Goal: Task Accomplishment & Management: Use online tool/utility

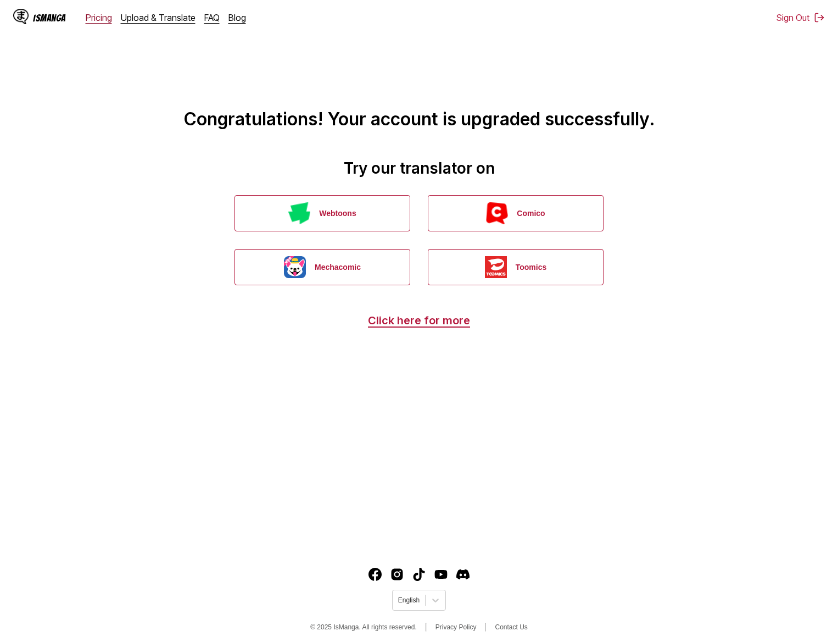
click at [101, 14] on link "Pricing" at bounding box center [99, 17] width 26 height 11
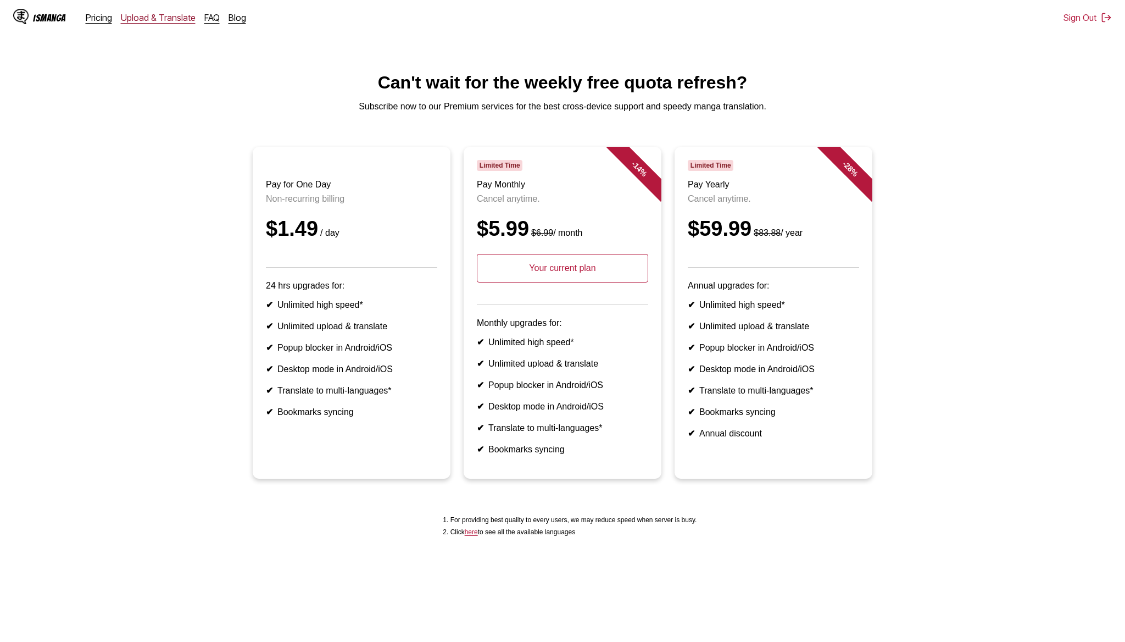
click at [146, 15] on link "Upload & Translate" at bounding box center [158, 17] width 75 height 11
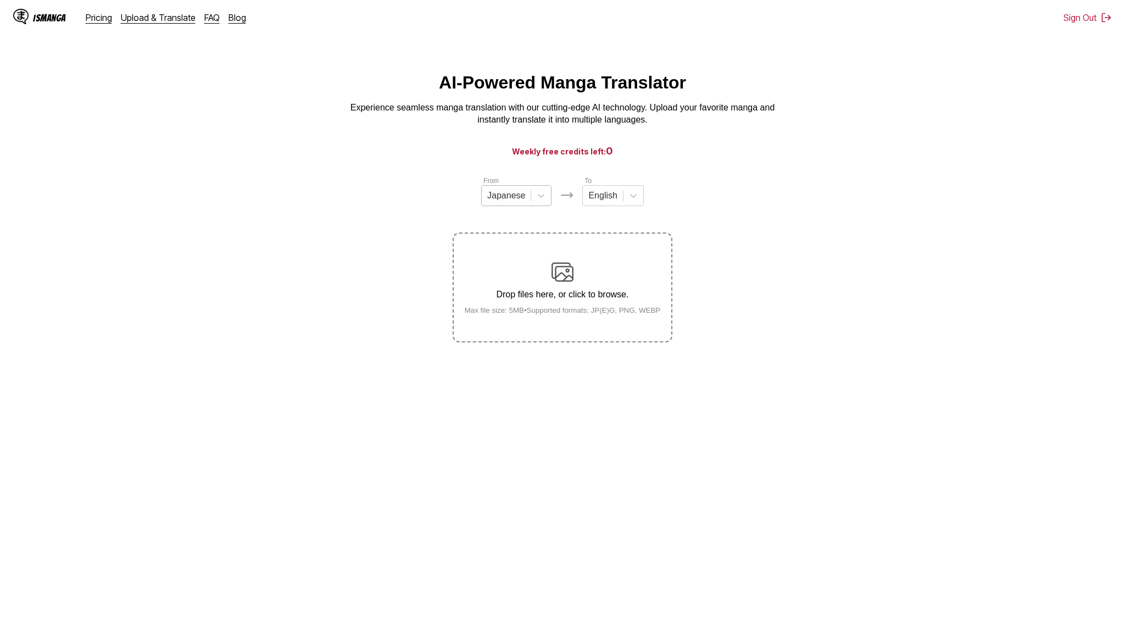
click at [517, 198] on div "From Japanese To English Drop files here, or click to browse. Max file size: 5M…" at bounding box center [563, 258] width 220 height 167
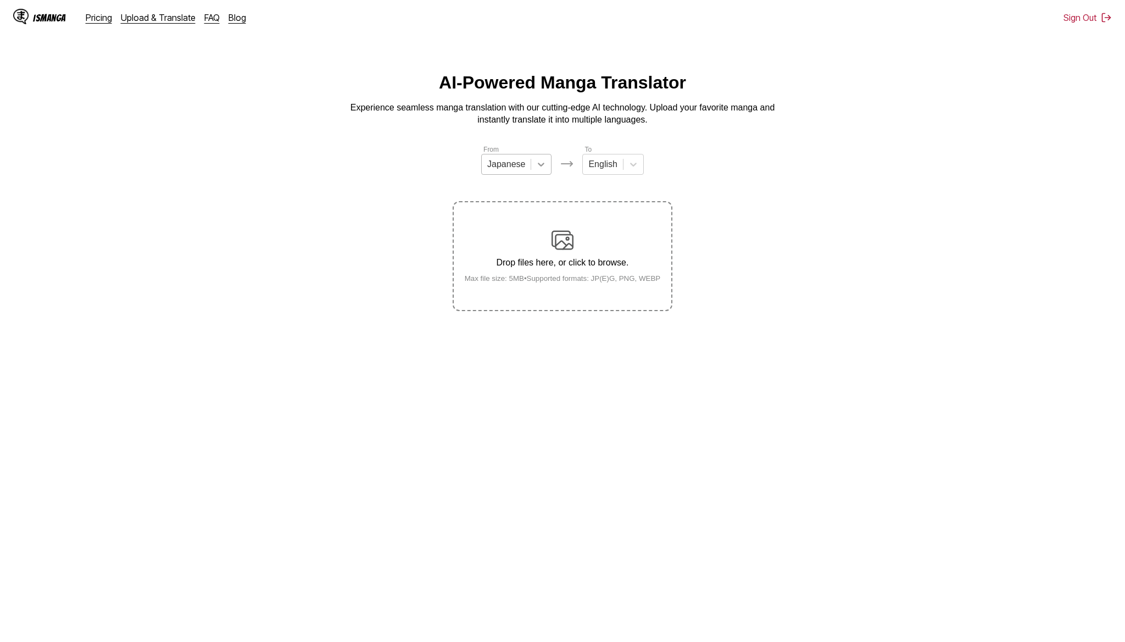
click at [538, 167] on icon at bounding box center [541, 164] width 11 height 11
click at [549, 155] on div at bounding box center [541, 164] width 20 height 20
click at [608, 160] on div at bounding box center [602, 164] width 29 height 12
click at [603, 191] on div "English" at bounding box center [612, 190] width 61 height 19
click at [539, 260] on div "Drop files here, or click to browse. Max file size: 5MB • Supported formats: JP…" at bounding box center [563, 255] width 214 height 53
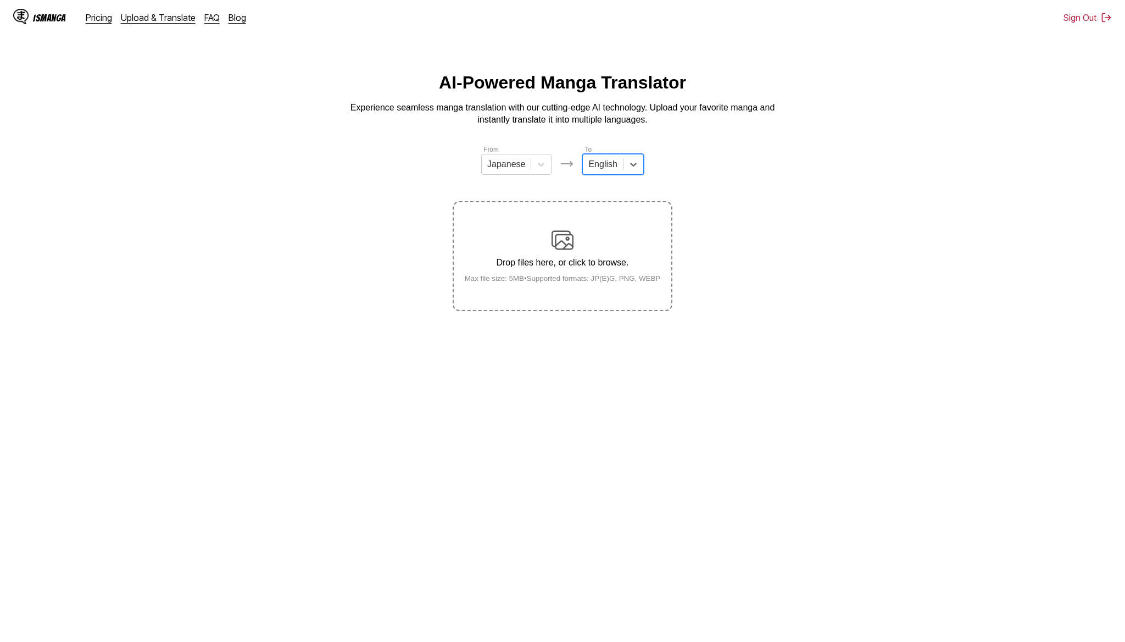
click at [0, 0] on input "Drop files here, or click to browse. Max file size: 5MB • Supported formats: JP…" at bounding box center [0, 0] width 0 height 0
